Goal: Transaction & Acquisition: Obtain resource

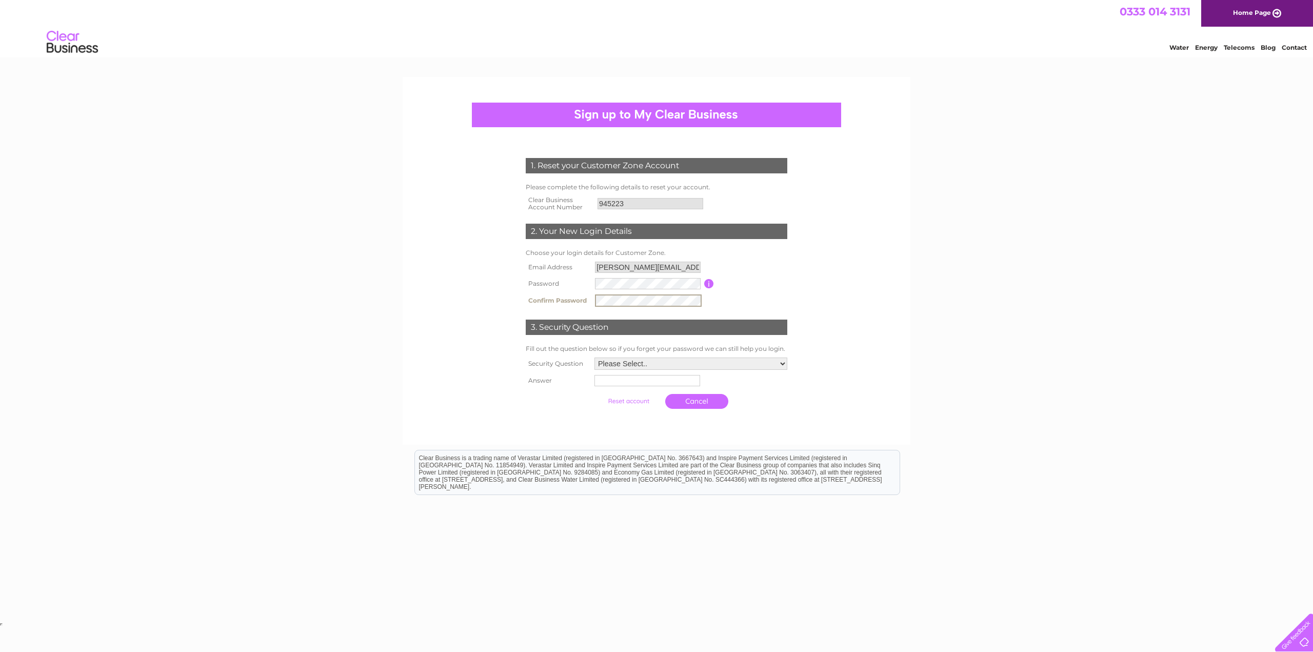
click at [708, 282] on input "button" at bounding box center [709, 283] width 10 height 9
click at [658, 368] on select "Please Select.. In what town or city was your first job? In what town or city d…" at bounding box center [690, 363] width 193 height 12
select select "1"
click at [593, 357] on select "Please Select.. In what town or city was your first job? In what town or city d…" at bounding box center [690, 362] width 194 height 13
click at [664, 385] on input "text" at bounding box center [646, 380] width 106 height 11
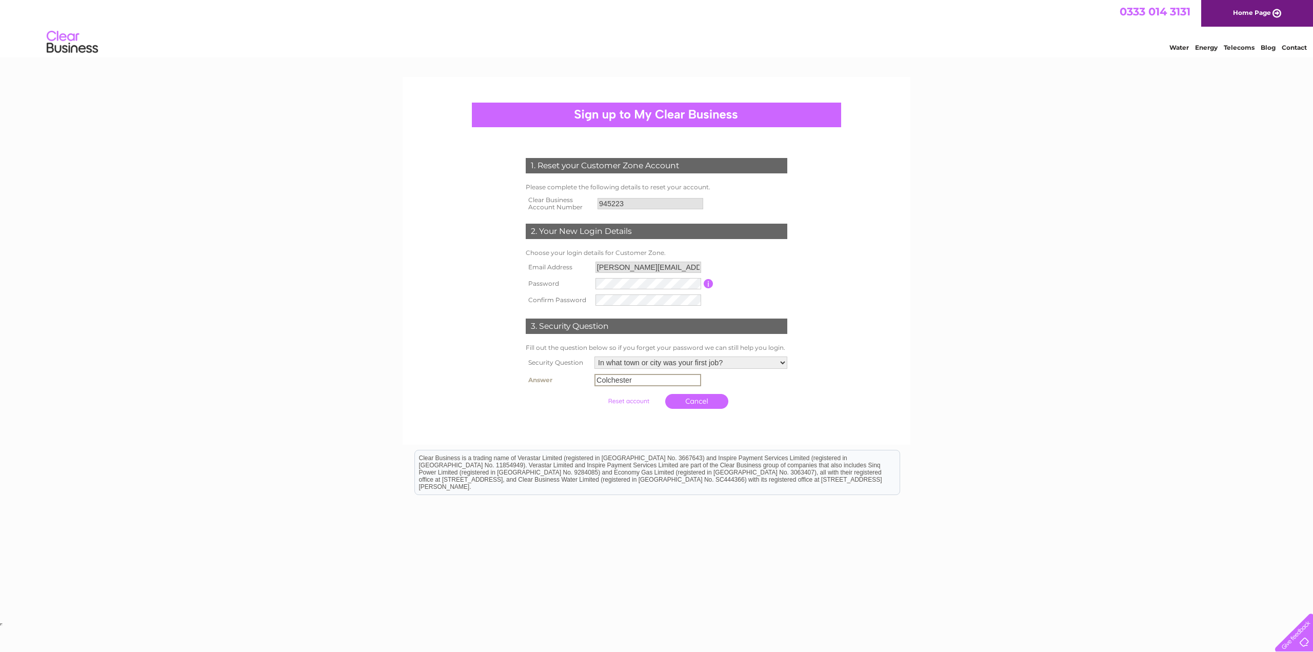
type input "Colchester"
click at [636, 400] on input "submit" at bounding box center [628, 400] width 63 height 14
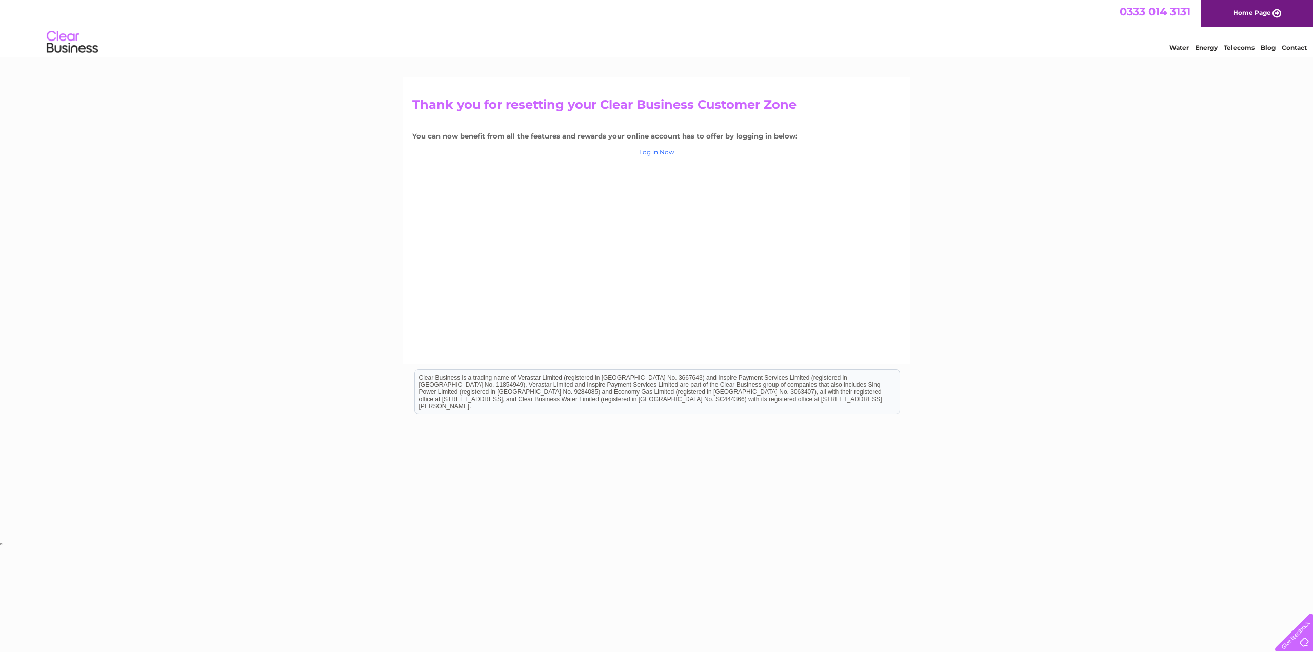
click at [648, 153] on link "Log in Now" at bounding box center [656, 152] width 35 height 8
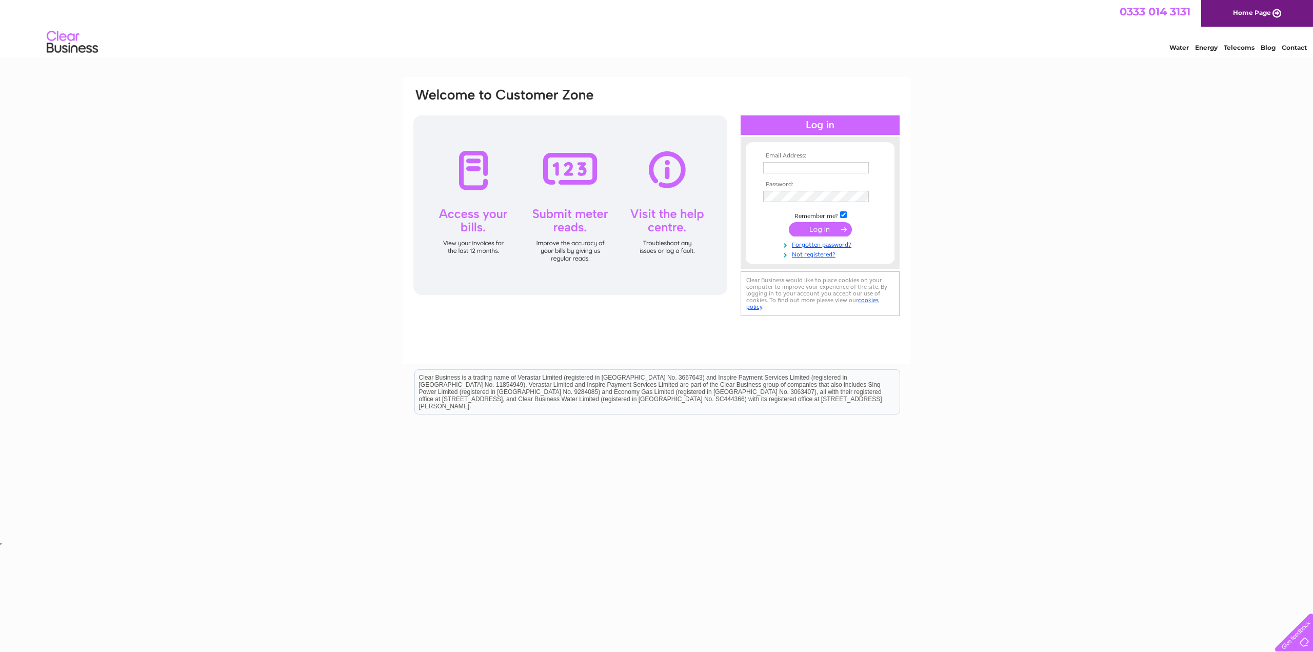
type input "tom@proagri.co.uk"
click at [817, 230] on input "submit" at bounding box center [820, 229] width 63 height 14
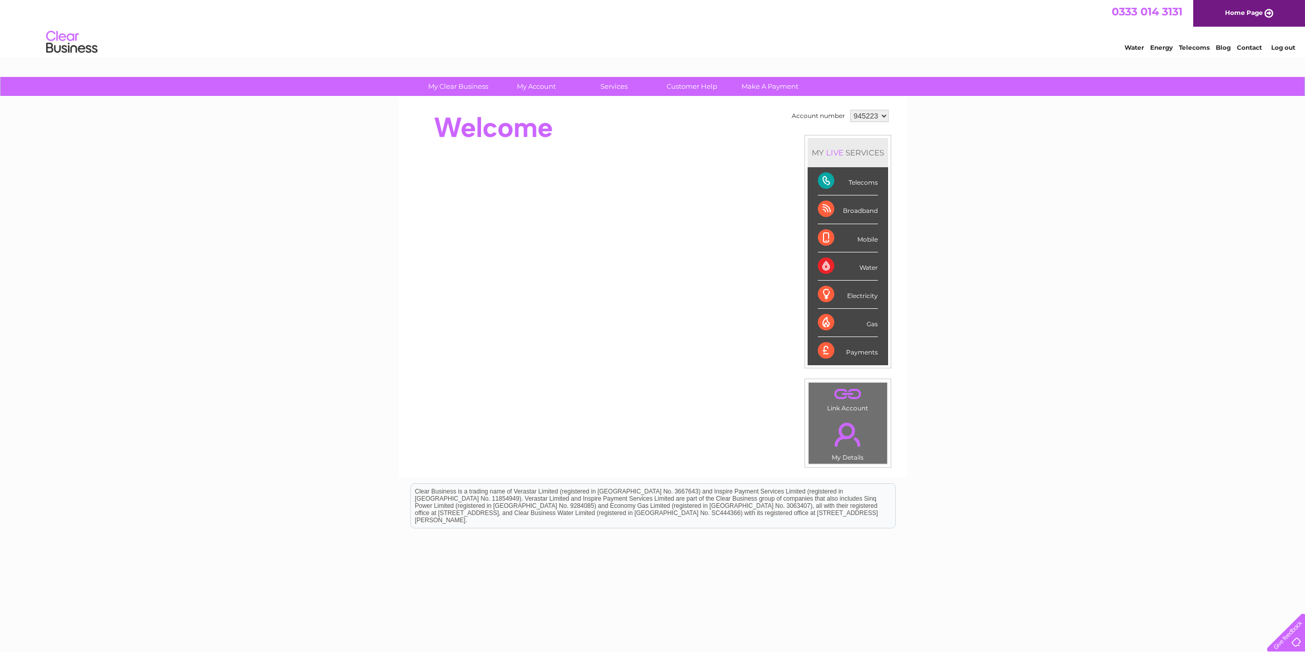
click at [886, 116] on select "945223" at bounding box center [869, 116] width 38 height 12
click at [732, 123] on div at bounding box center [595, 127] width 373 height 41
click at [856, 401] on link "." at bounding box center [847, 394] width 73 height 18
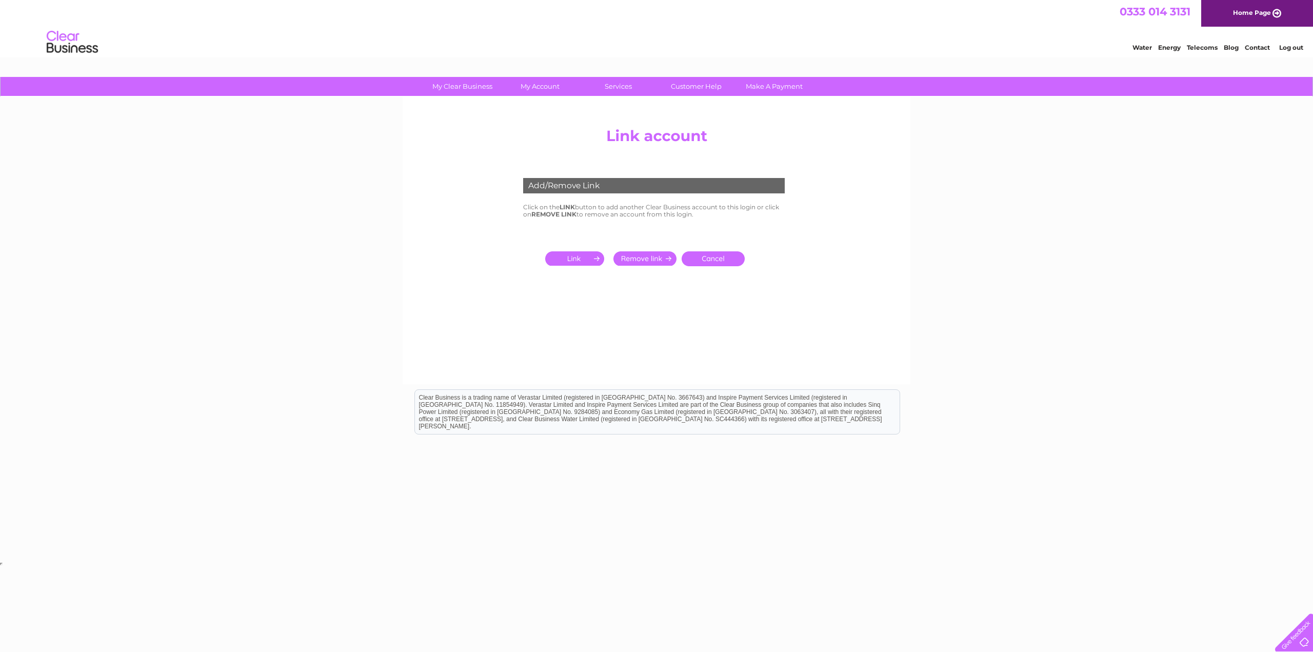
click at [576, 257] on input "submit" at bounding box center [576, 258] width 63 height 14
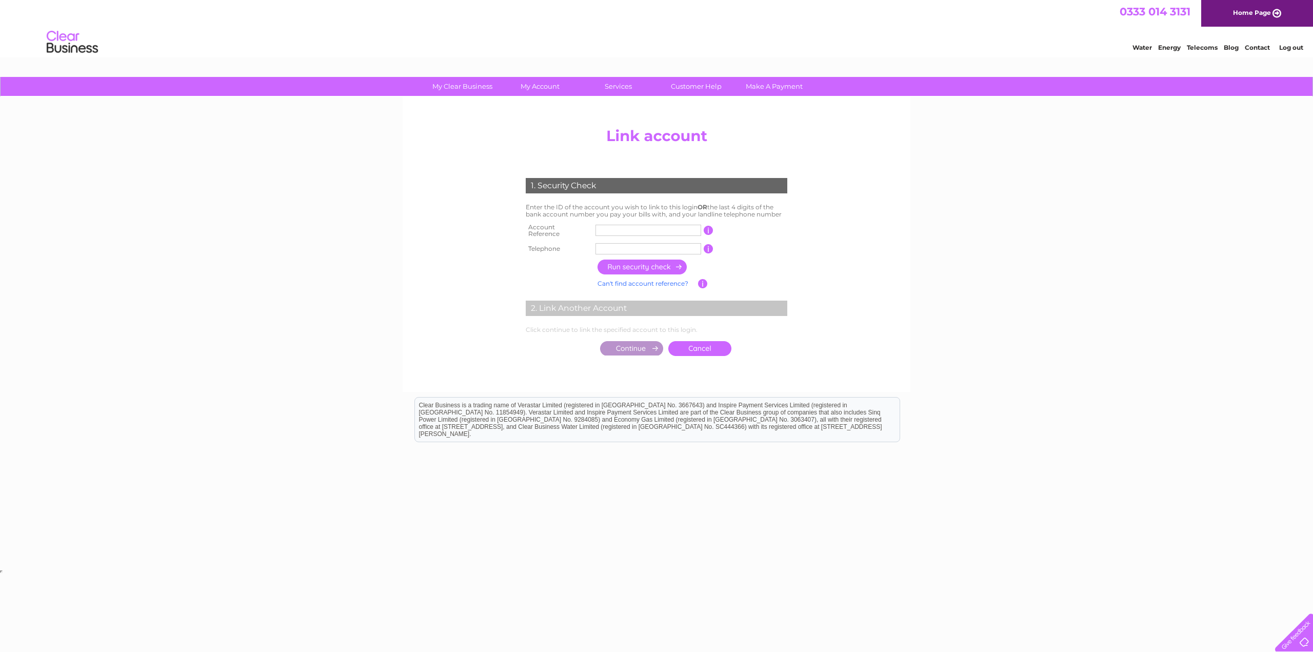
click at [636, 228] on input "text" at bounding box center [648, 230] width 106 height 11
click at [672, 232] on input "text" at bounding box center [648, 230] width 106 height 11
type input "511488"
click at [655, 249] on input "text" at bounding box center [648, 248] width 106 height 11
type input "01206240262"
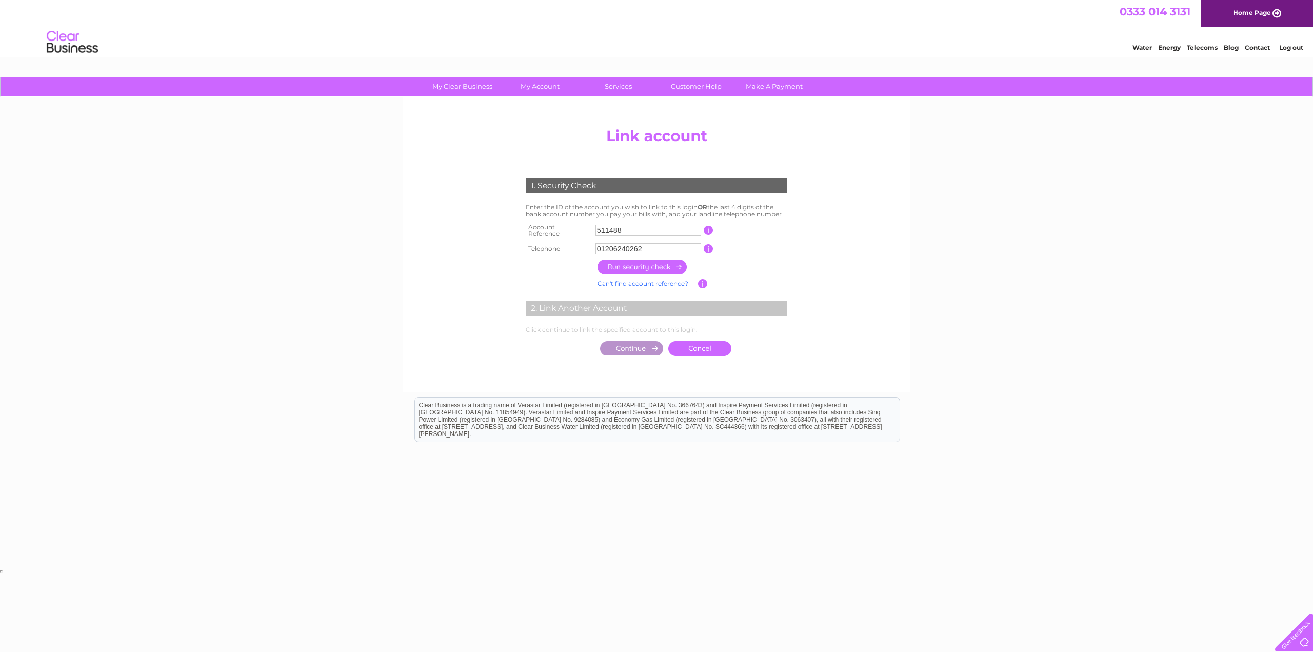
click at [656, 261] on input "button" at bounding box center [642, 266] width 90 height 15
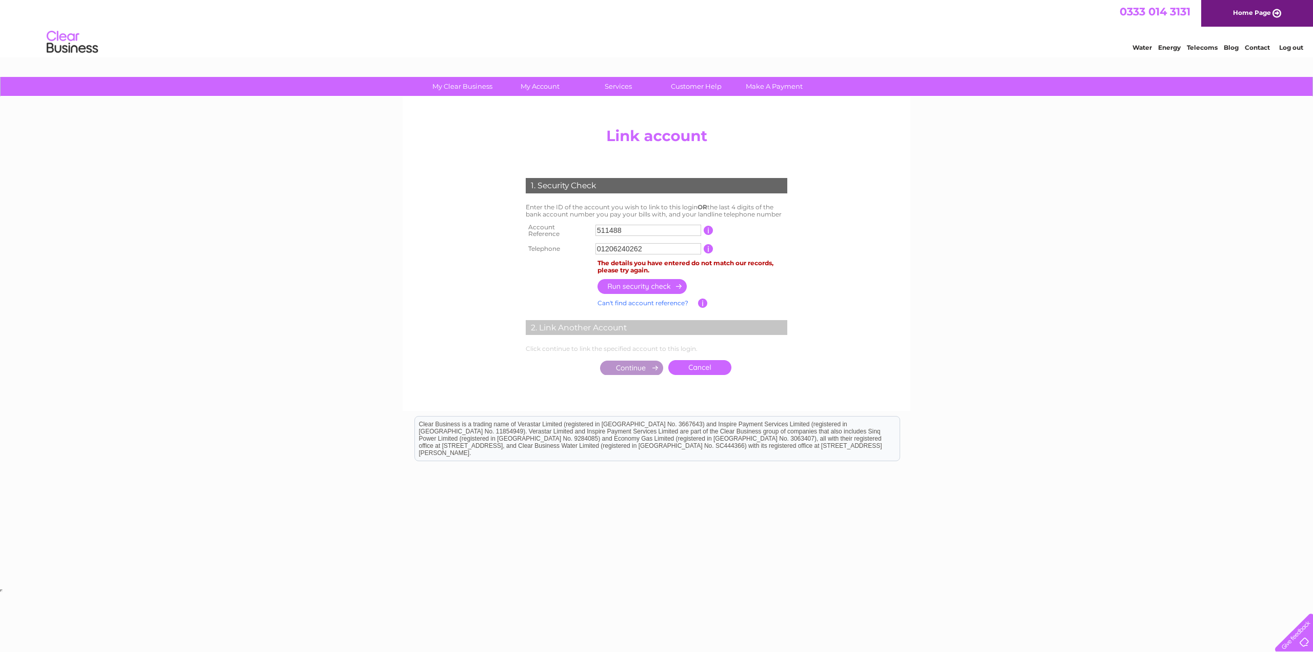
click at [605, 227] on input "511488" at bounding box center [648, 230] width 106 height 11
type input "522488"
click at [646, 285] on input "button" at bounding box center [642, 286] width 90 height 15
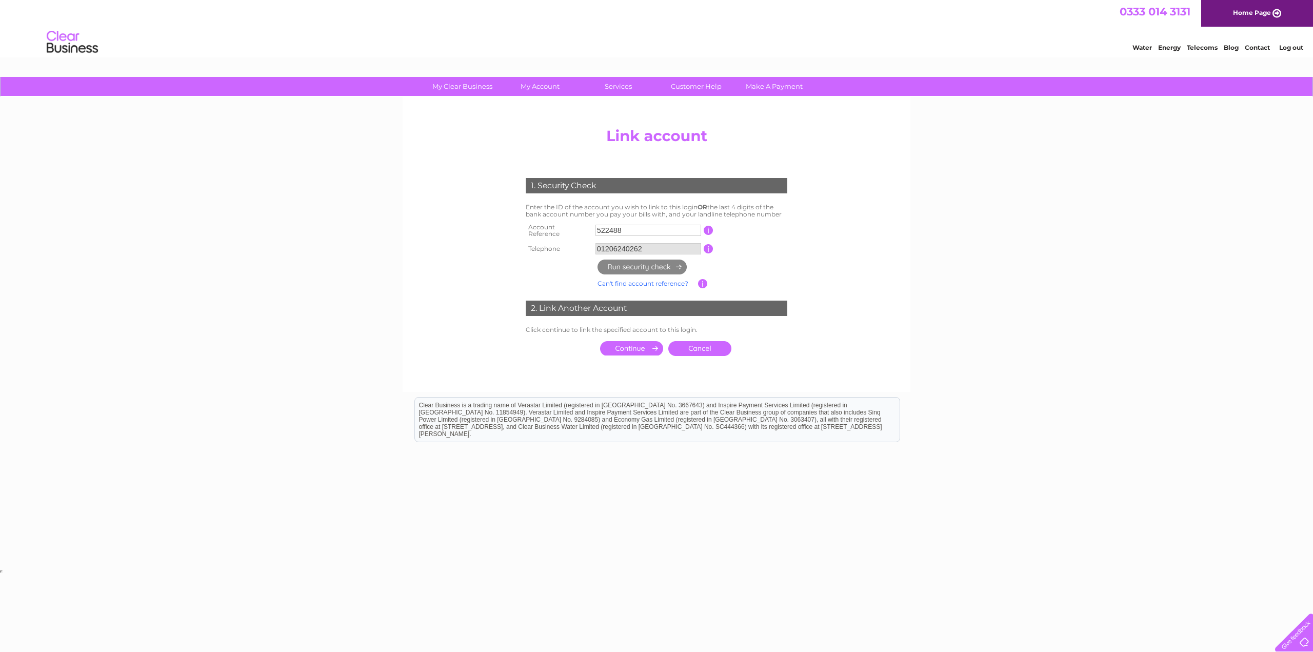
click at [643, 343] on input "submit" at bounding box center [631, 348] width 63 height 14
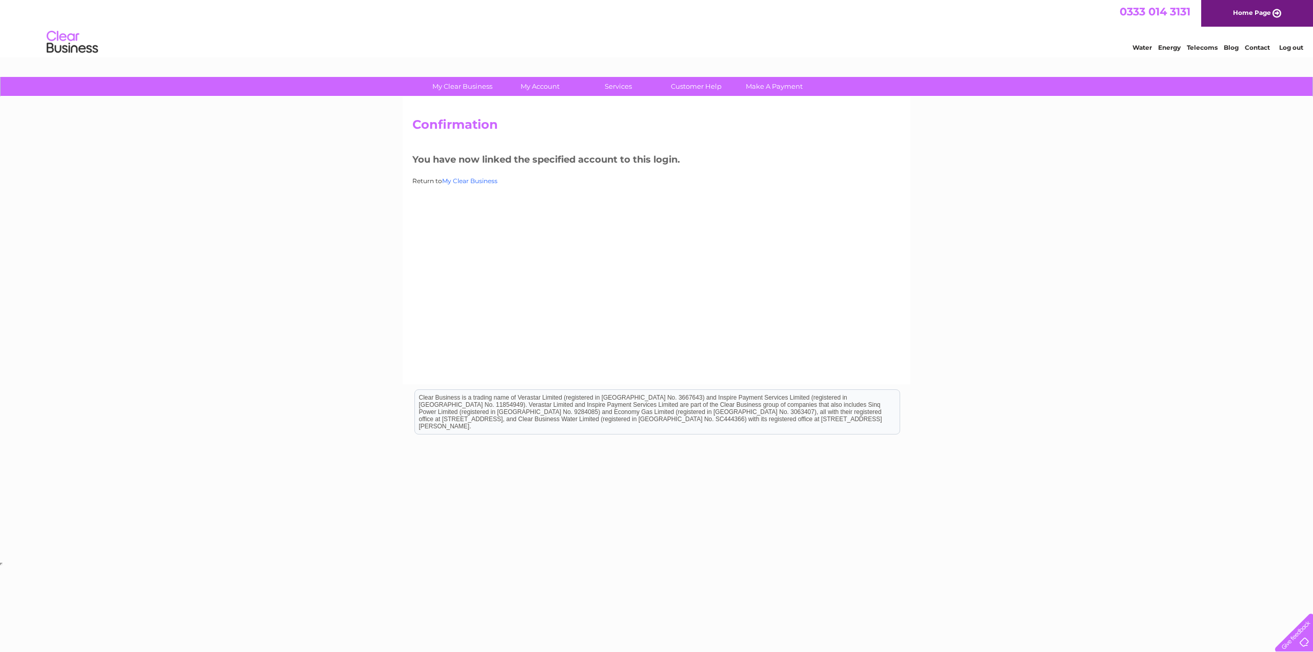
click at [468, 181] on link "My Clear Business" at bounding box center [469, 181] width 55 height 8
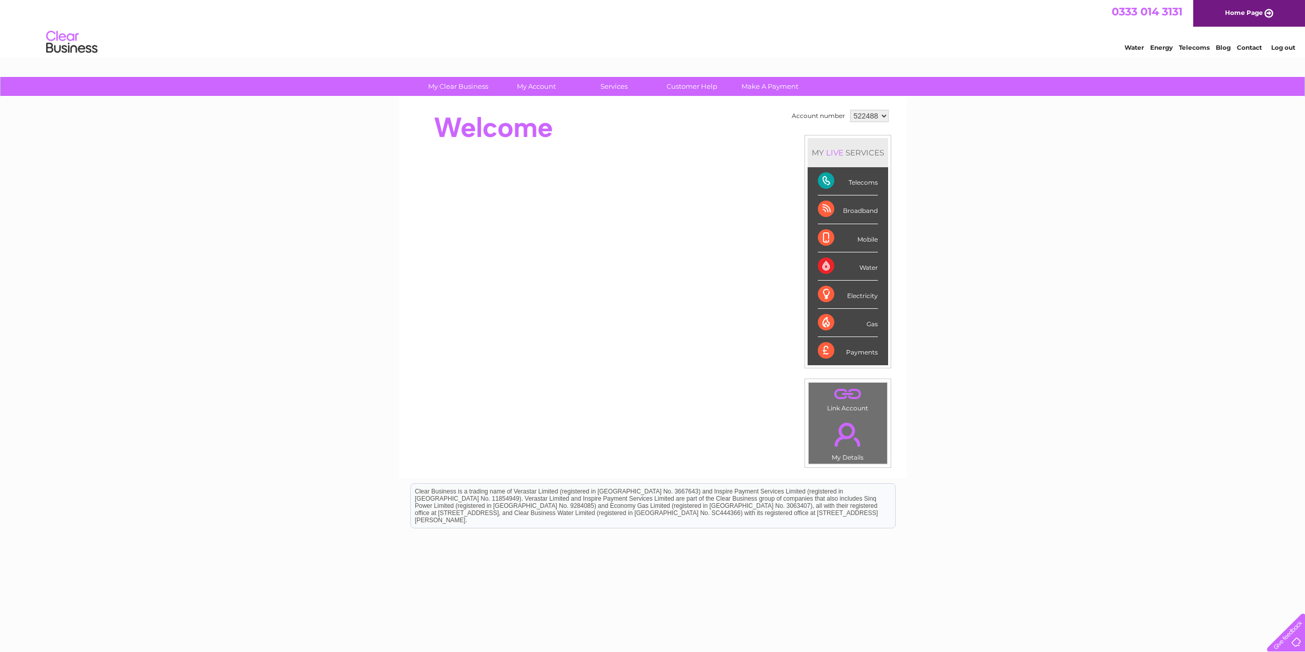
click at [883, 115] on select "522488 945223" at bounding box center [869, 116] width 38 height 12
click at [850, 110] on select "522488 945223" at bounding box center [869, 116] width 38 height 12
click at [883, 116] on select "522488 945223" at bounding box center [869, 116] width 38 height 12
select select "522488"
click at [850, 110] on select "522488 945223" at bounding box center [869, 116] width 38 height 12
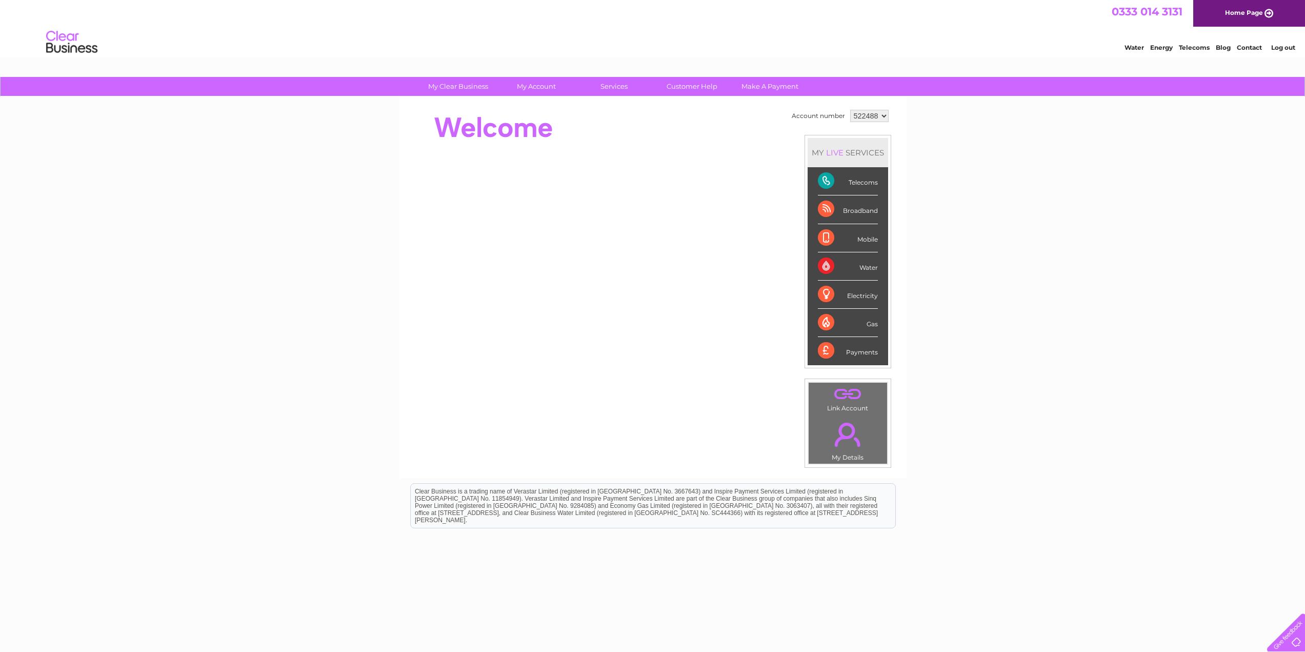
click at [883, 119] on select "522488 945223" at bounding box center [869, 116] width 38 height 12
select select "945223"
click at [850, 110] on select "522488 945223" at bounding box center [869, 116] width 38 height 12
click at [858, 186] on div "Telecoms" at bounding box center [848, 181] width 60 height 28
click at [538, 104] on link "Bills and Payments" at bounding box center [540, 107] width 85 height 21
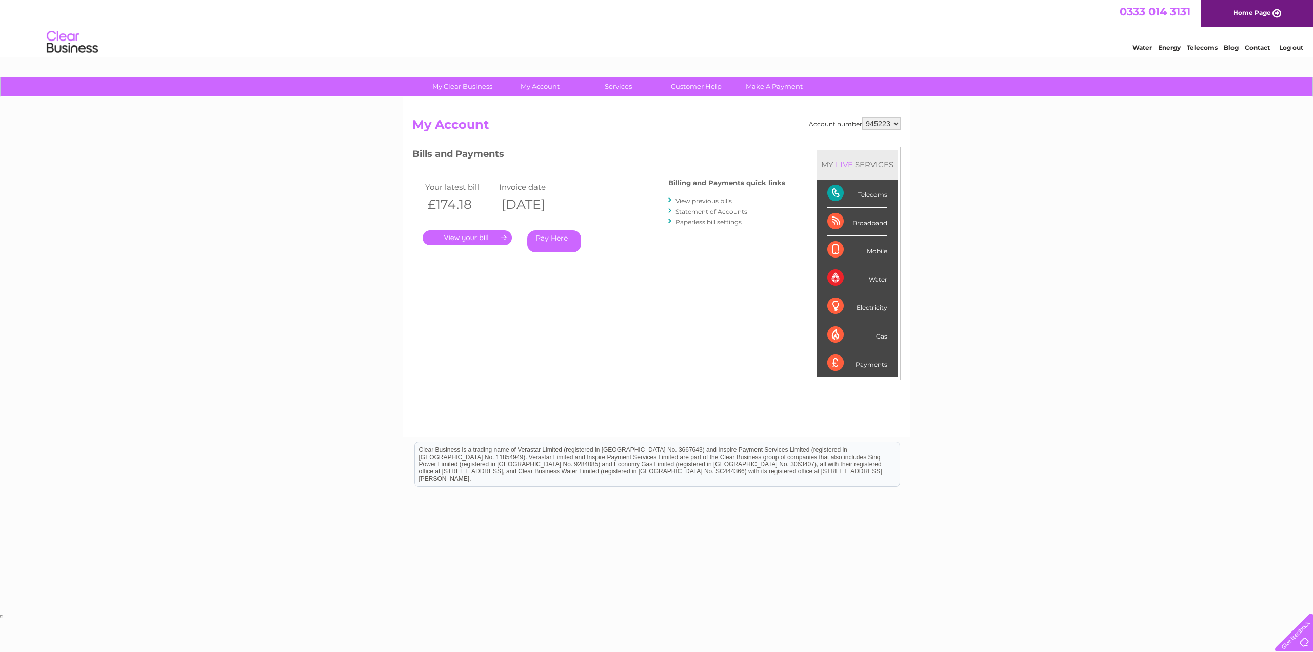
click at [487, 241] on link "." at bounding box center [467, 237] width 89 height 15
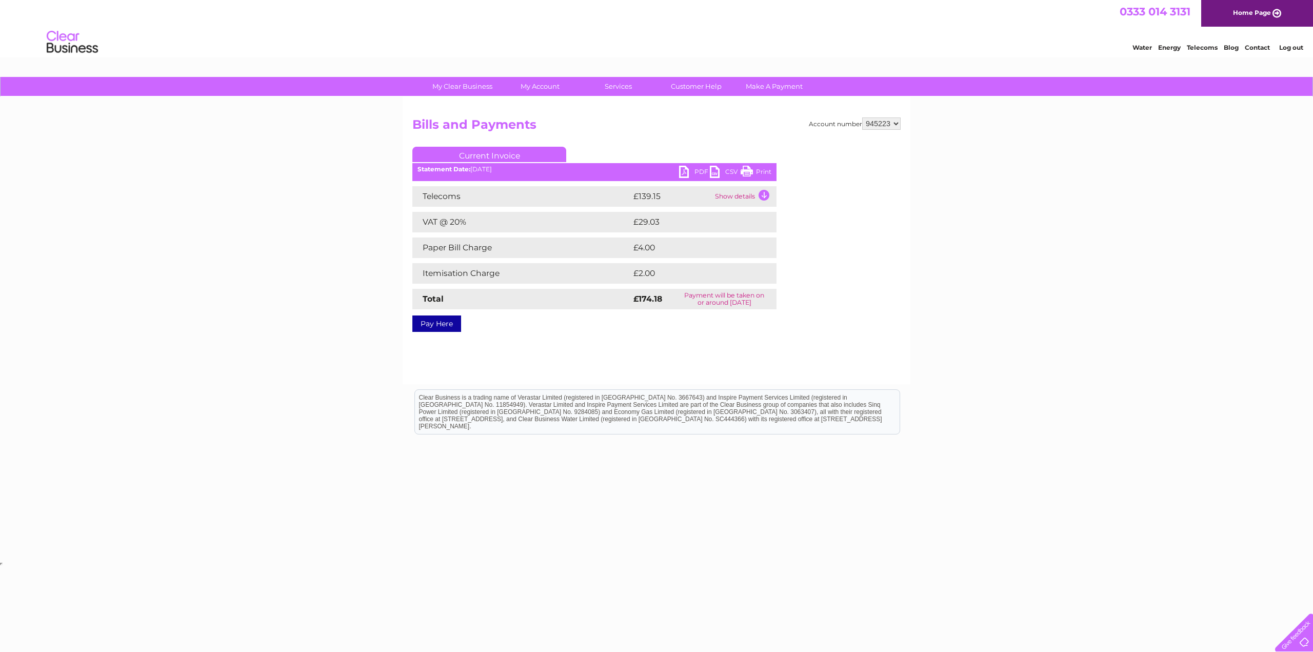
click at [896, 118] on select "522488 945223" at bounding box center [881, 123] width 38 height 12
select select "522488"
click at [862, 117] on select "522488 945223" at bounding box center [881, 123] width 38 height 12
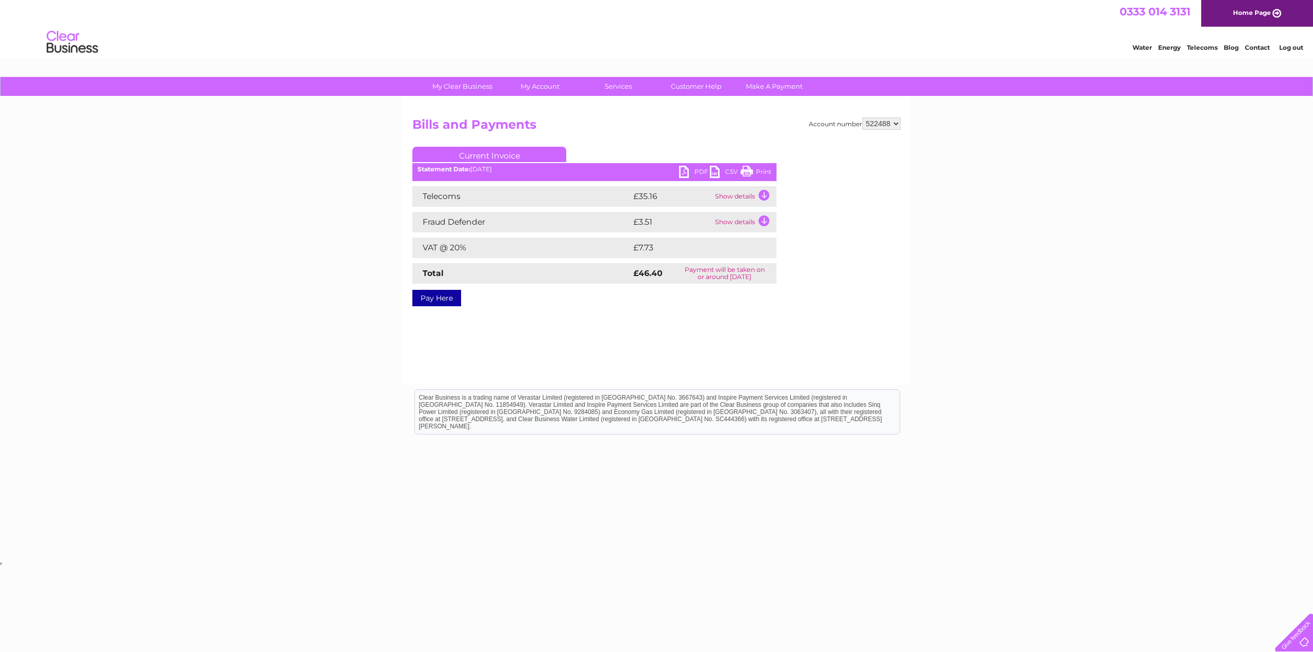
click at [693, 168] on link "PDF" at bounding box center [694, 173] width 31 height 15
click at [693, 174] on link "PDF" at bounding box center [694, 173] width 31 height 15
